Goal: Transaction & Acquisition: Purchase product/service

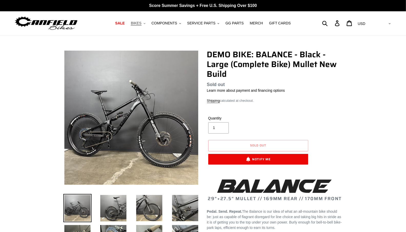
click at [138, 22] on span "BIKES" at bounding box center [136, 23] width 11 height 4
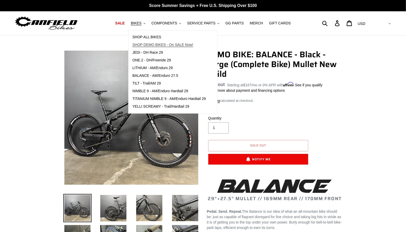
click at [144, 44] on span "SHOP DEMO BIKES - On SALE Now!" at bounding box center [162, 45] width 61 height 4
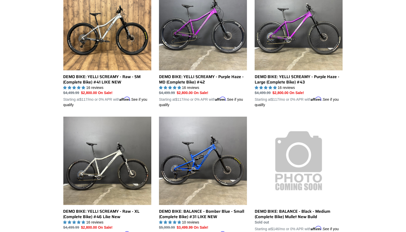
scroll to position [170, 0]
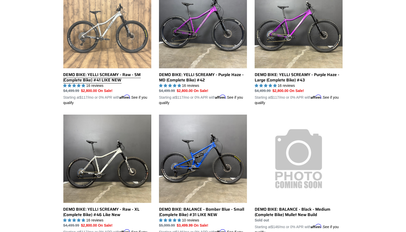
click at [99, 41] on link "DEMO BIKE: YELLI SCREAMY - Raw - SM (Complete Bike) #41 LIKE NEW" at bounding box center [107, 42] width 88 height 125
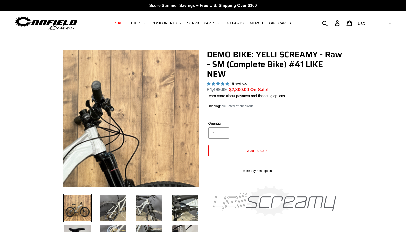
select select "highest-rating"
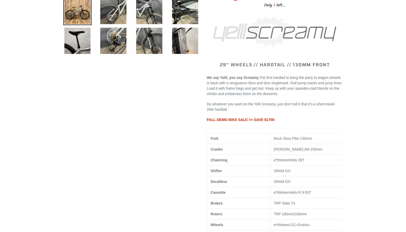
click at [233, 122] on span "FALL DEMO BIKE SALE >> SAVE $1700" at bounding box center [240, 119] width 67 height 4
copy div "FALL DEMO BIKE SALE >> SAVE $1700"
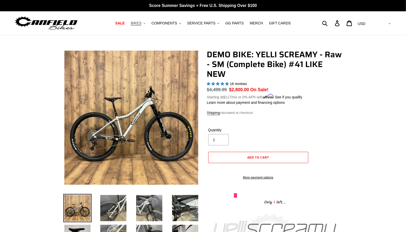
click at [141, 22] on span "BIKES" at bounding box center [136, 23] width 11 height 4
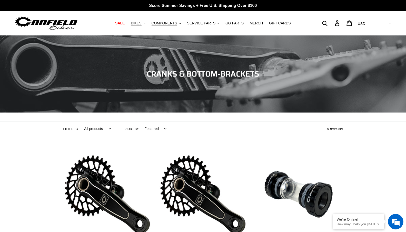
click at [141, 20] on button "BIKES .cls-1{fill:#231f20}" at bounding box center [137, 23] width 19 height 7
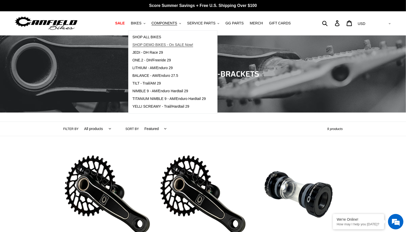
click at [139, 44] on span "SHOP DEMO BIKES - On SALE Now!" at bounding box center [162, 45] width 61 height 4
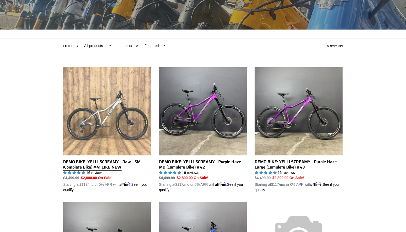
scroll to position [80, 0]
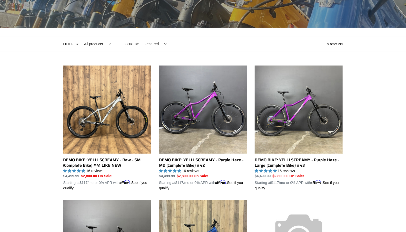
scroll to position [80, 0]
